Goal: Transaction & Acquisition: Book appointment/travel/reservation

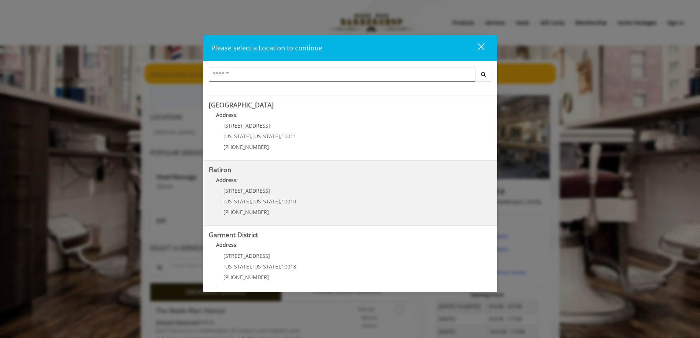
scroll to position [122, 0]
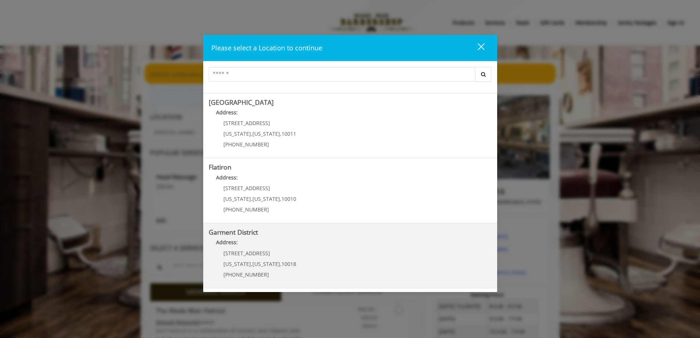
click at [297, 259] on District "Garment District Address: 1400 Broadway New York , New York , 10018 (212) 997-4…" at bounding box center [350, 255] width 283 height 54
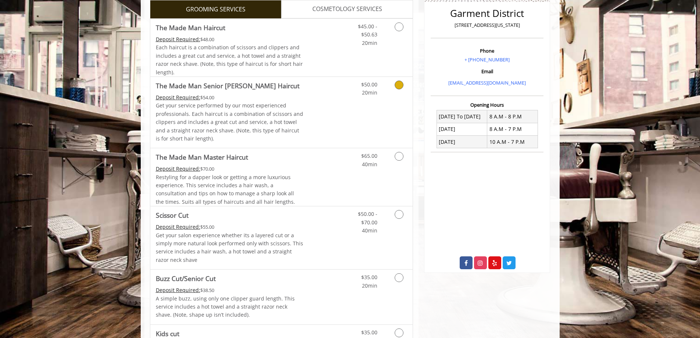
scroll to position [4, 0]
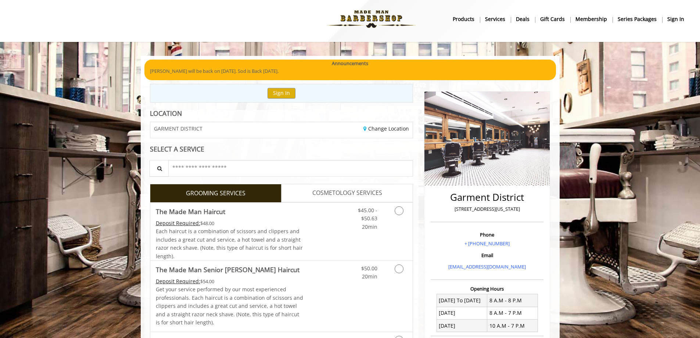
click at [366, 195] on span "COSMETOLOGY SERVICES" at bounding box center [347, 193] width 70 height 10
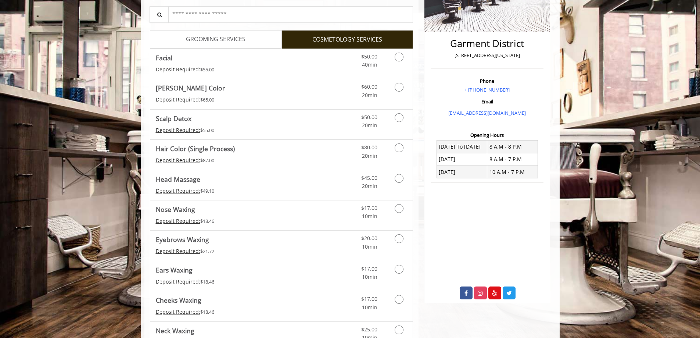
scroll to position [140, 0]
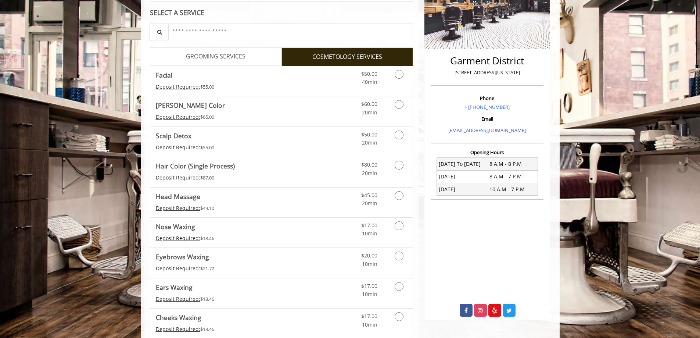
click at [222, 59] on span "GROOMING SERVICES" at bounding box center [215, 57] width 59 height 10
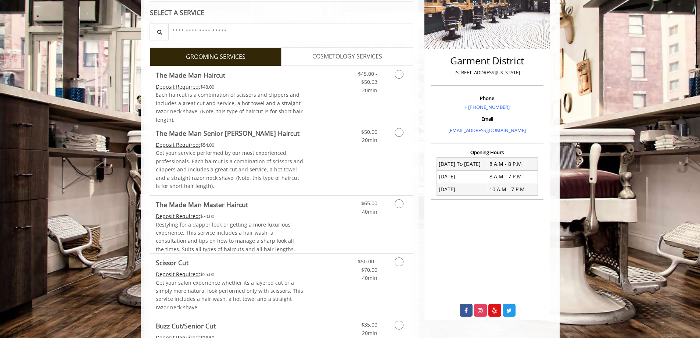
scroll to position [0, 0]
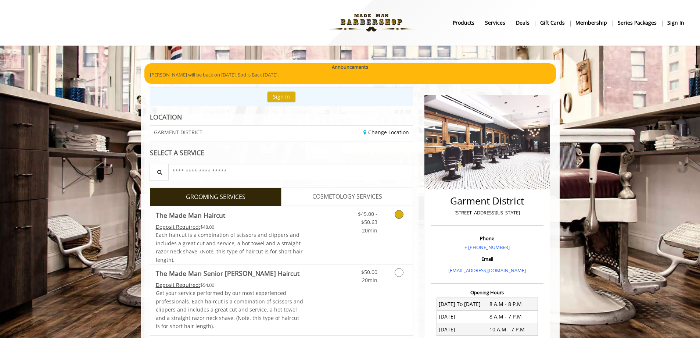
click at [375, 229] on span "20min" at bounding box center [369, 230] width 15 height 7
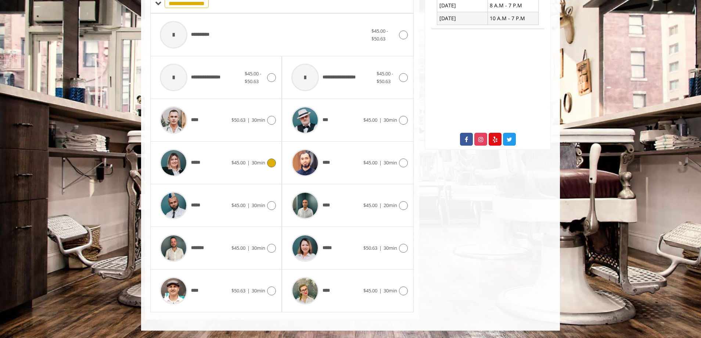
scroll to position [274, 0]
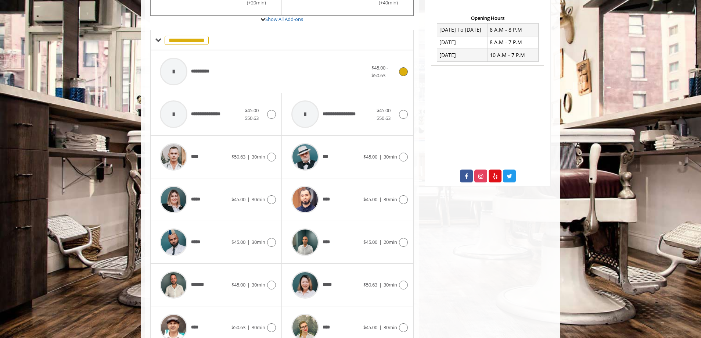
click at [245, 66] on div "**********" at bounding box center [263, 71] width 215 height 35
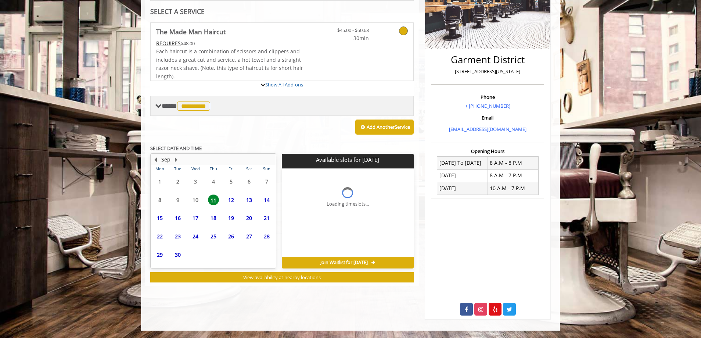
scroll to position [175, 0]
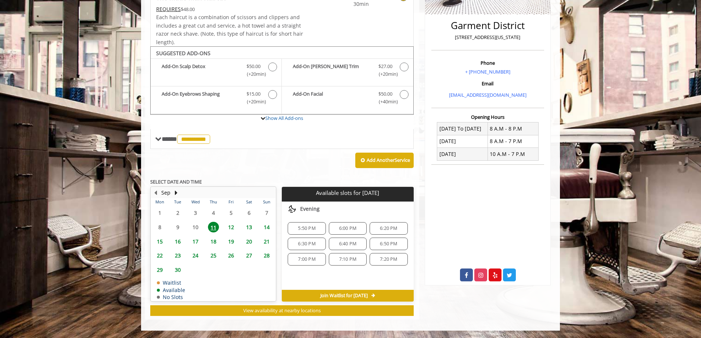
click at [230, 226] on span "12" at bounding box center [230, 226] width 11 height 11
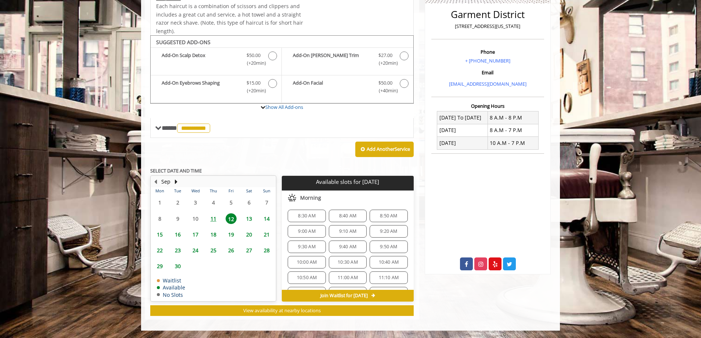
scroll to position [0, 0]
click at [343, 279] on span "11:00 AM" at bounding box center [348, 279] width 20 height 6
